Goal: Task Accomplishment & Management: Manage account settings

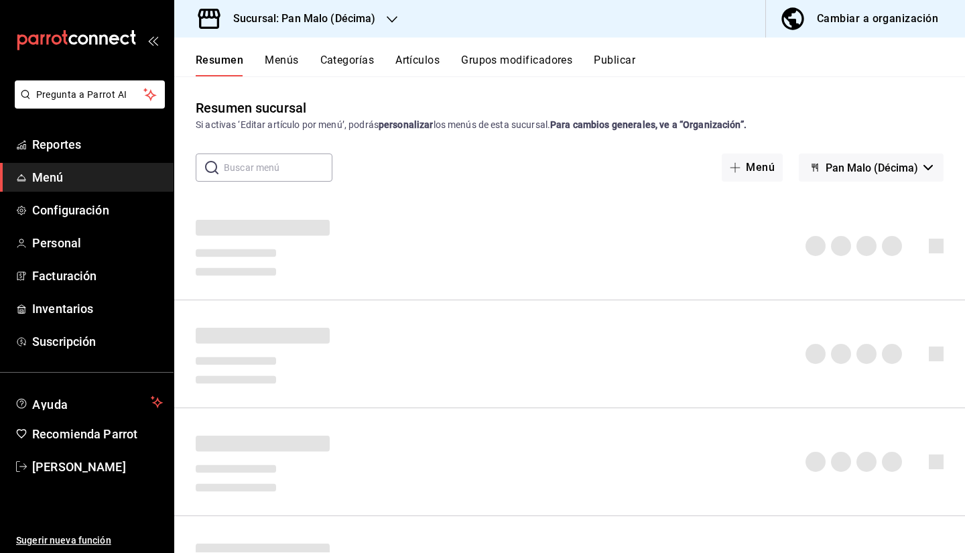
click at [347, 17] on h3 "Sucursal: Pan Malo (Décima)" at bounding box center [300, 19] width 154 height 16
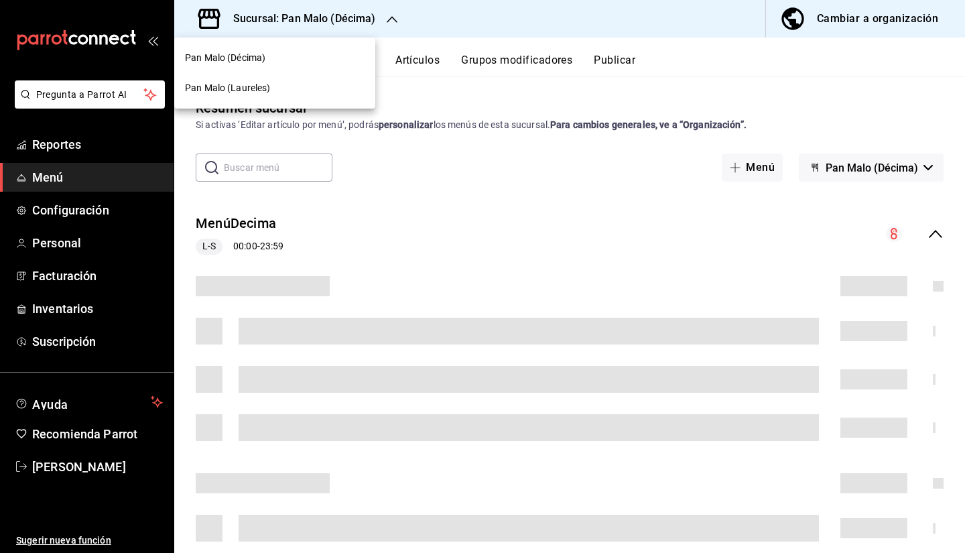
click at [306, 84] on div "Pan Malo (Laureles)" at bounding box center [275, 88] width 180 height 14
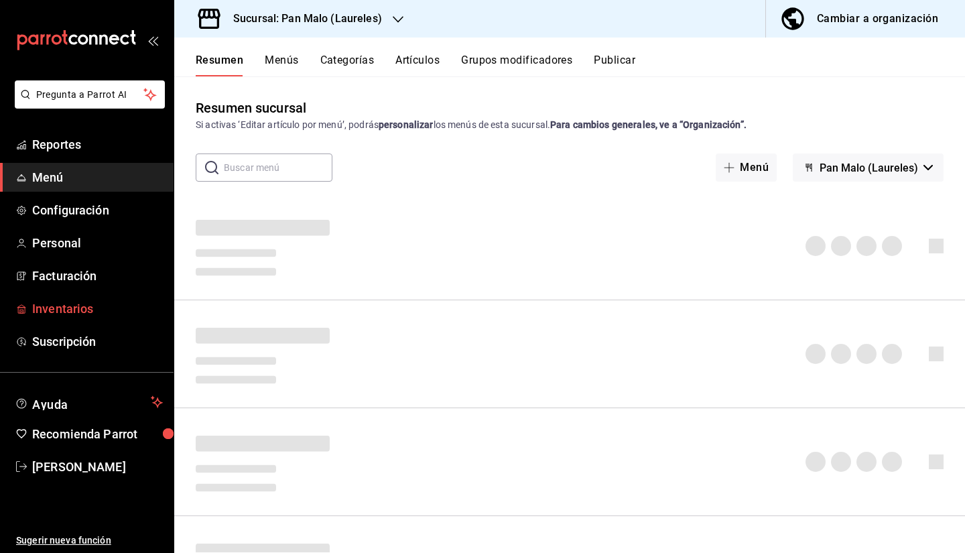
click at [98, 294] on link "Inventarios" at bounding box center [87, 308] width 174 height 29
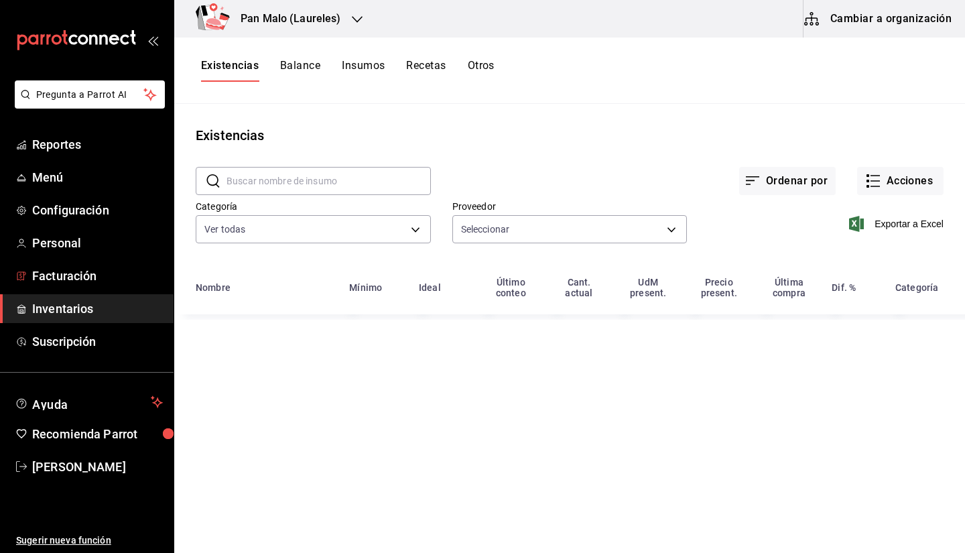
type input "36340c73-94e1-4ffc-8e70-5641b5614b16,62d2566f-a3bd-4000-8dc1-406bdbf1afd5,40f0e…"
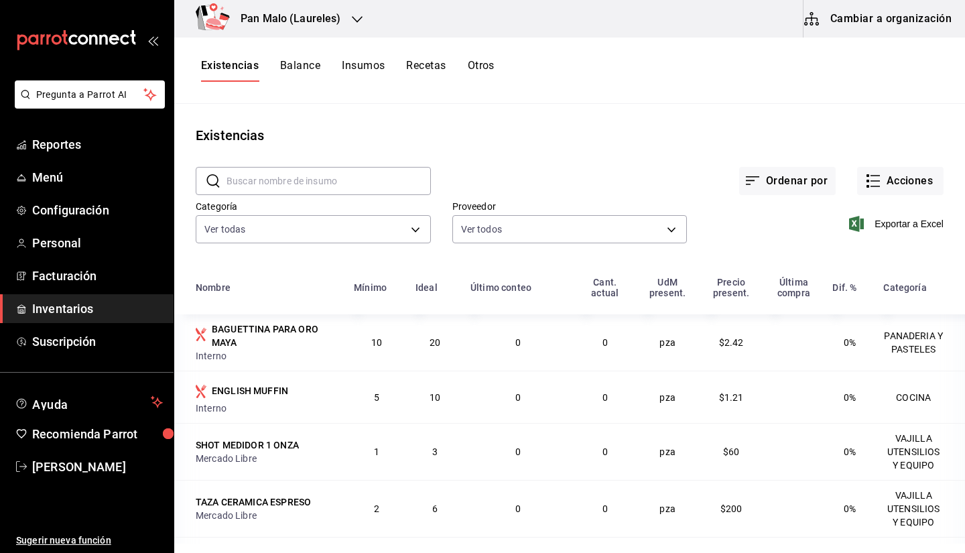
click at [274, 153] on div "​ ​" at bounding box center [302, 170] width 257 height 50
click at [825, 22] on span "button" at bounding box center [814, 19] width 21 height 16
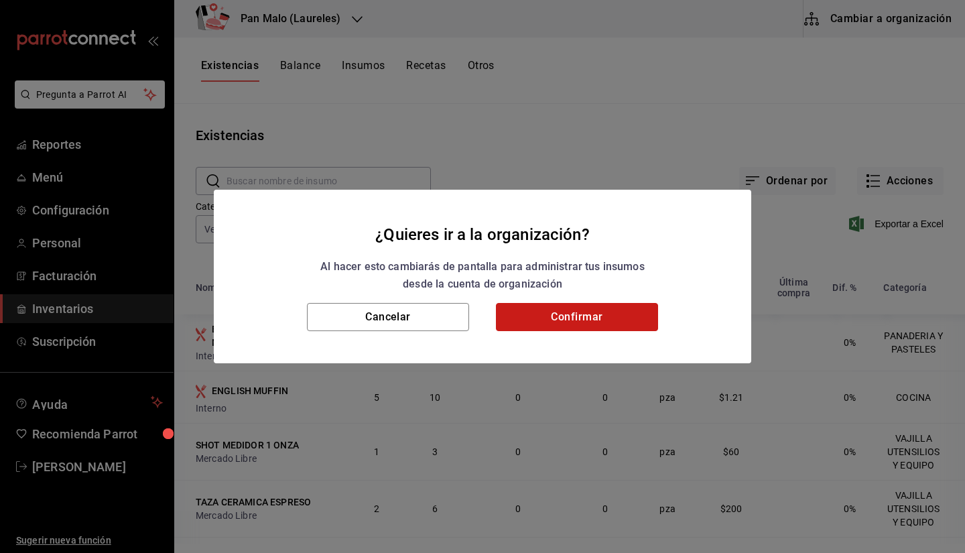
click at [570, 319] on button "Confirmar" at bounding box center [577, 317] width 162 height 28
